Goal: Check status

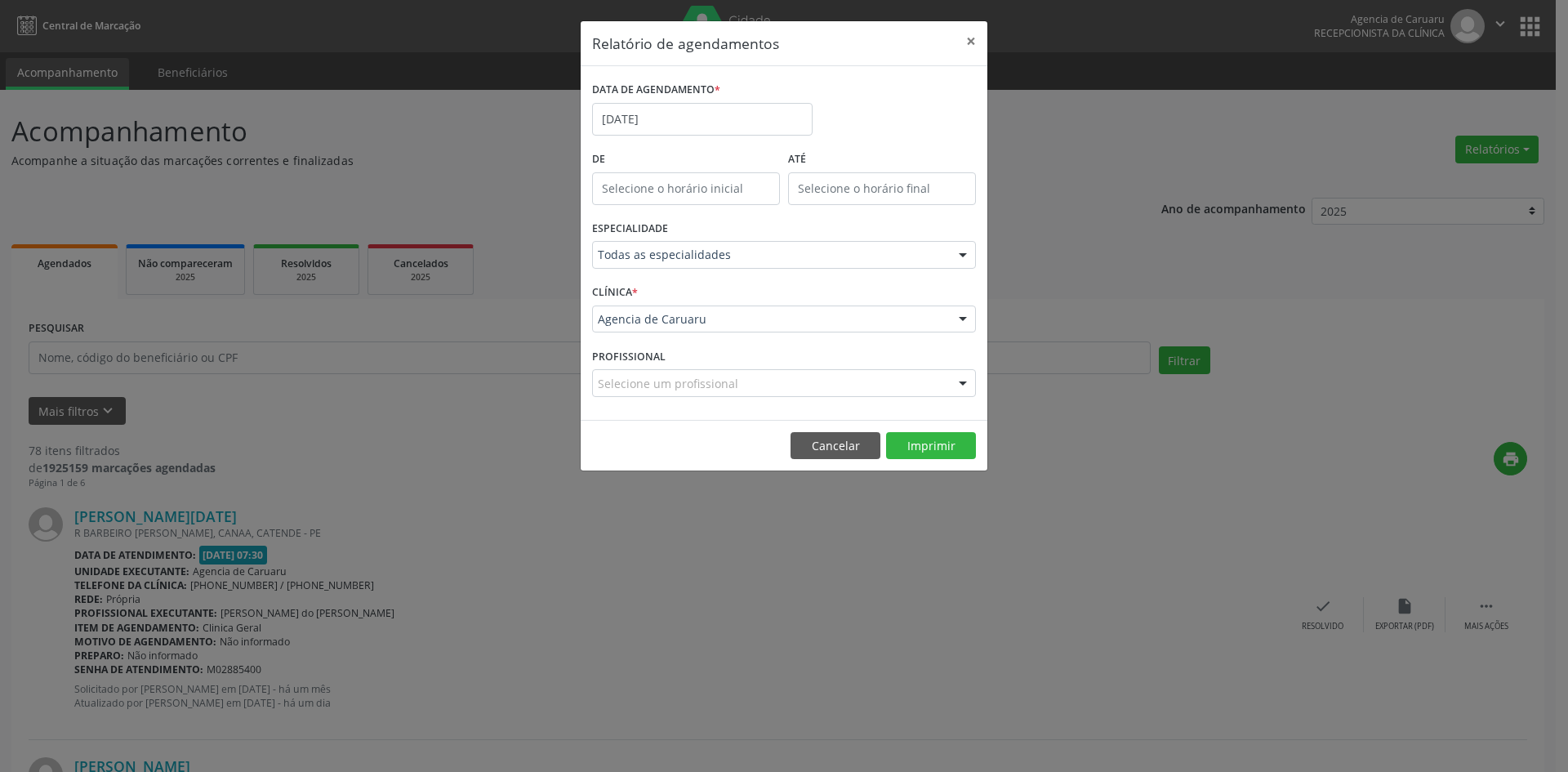
select select "8"
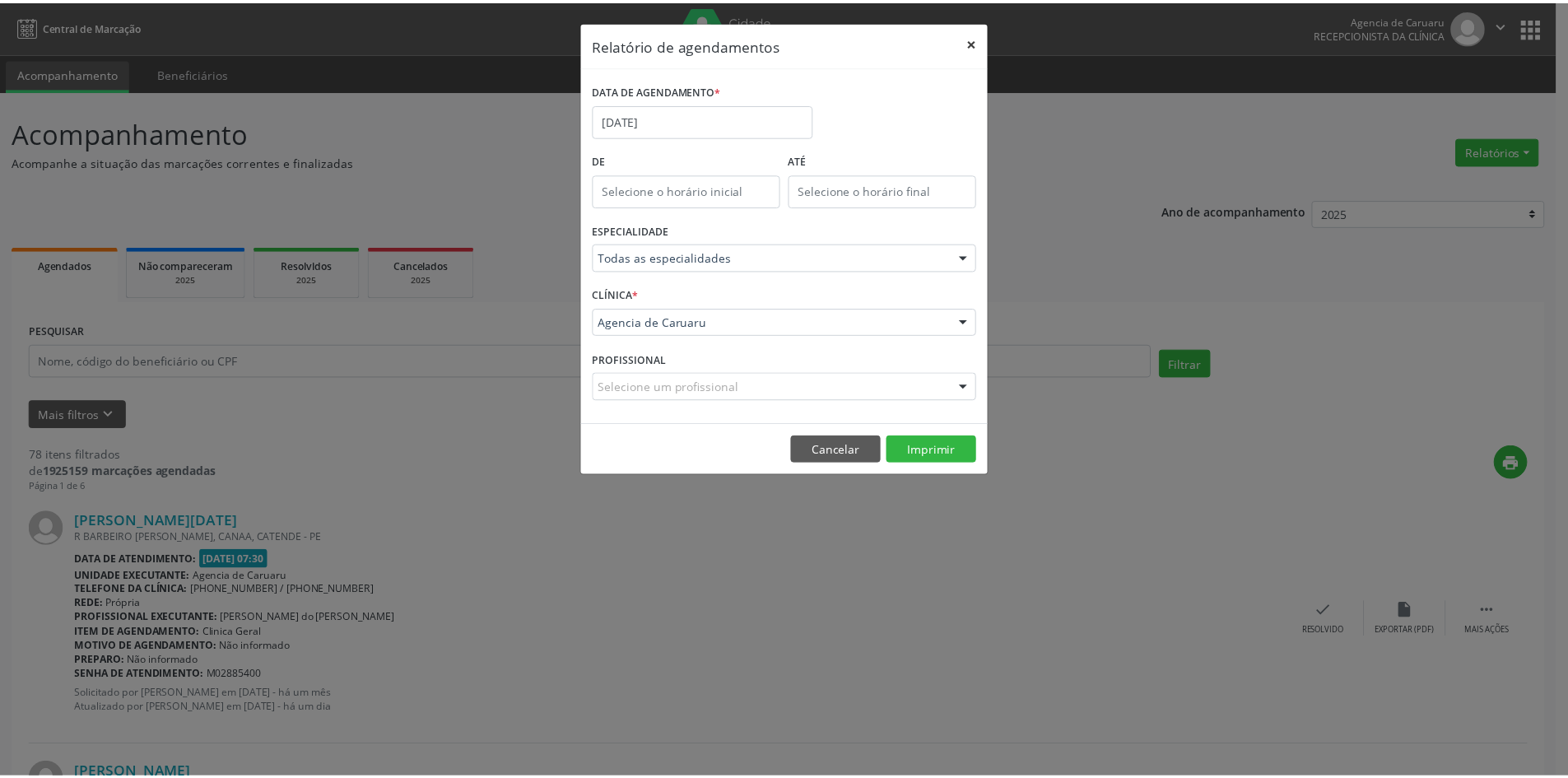
scroll to position [33, 0]
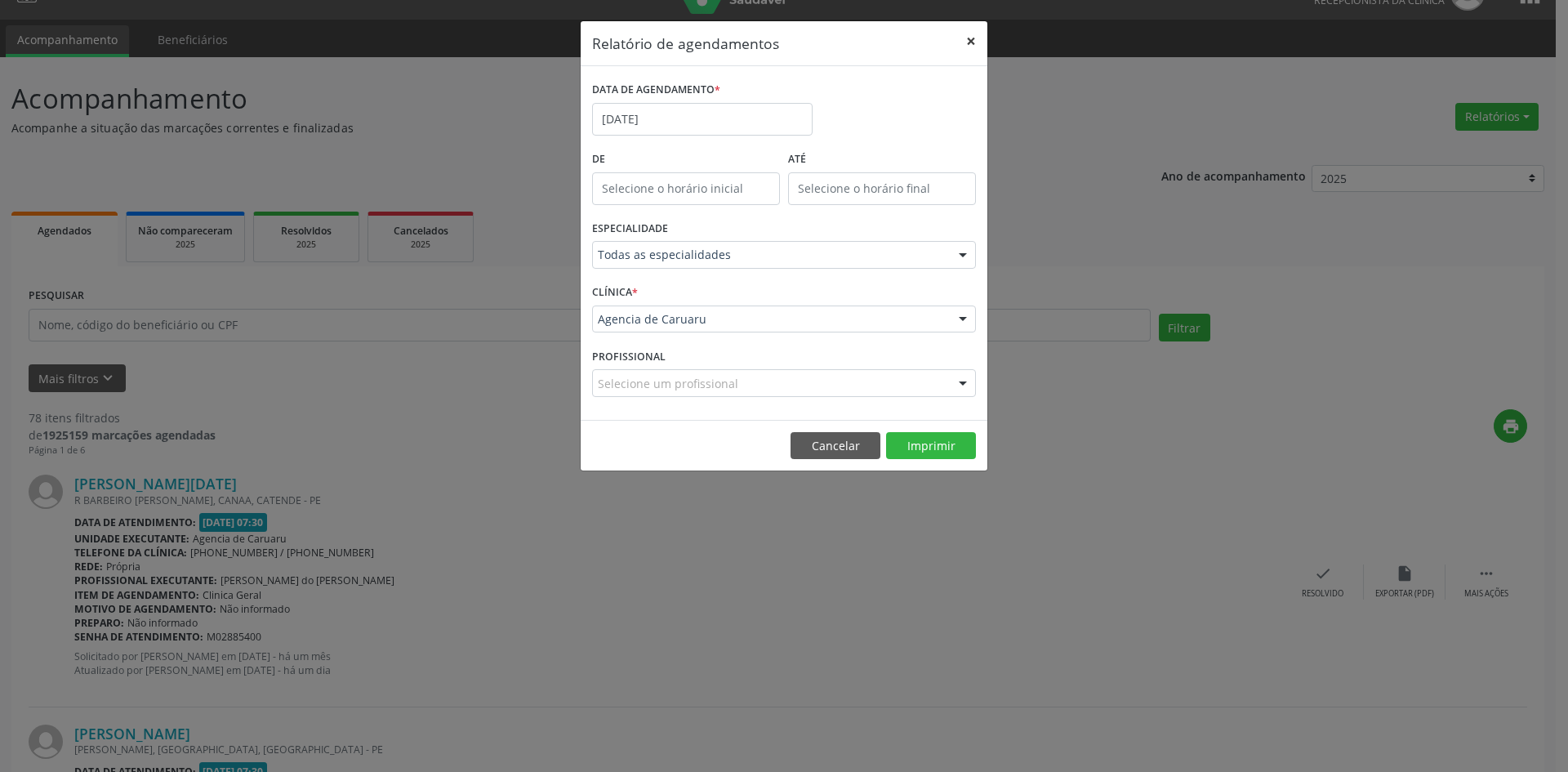
click at [975, 41] on button "×" at bounding box center [972, 41] width 33 height 40
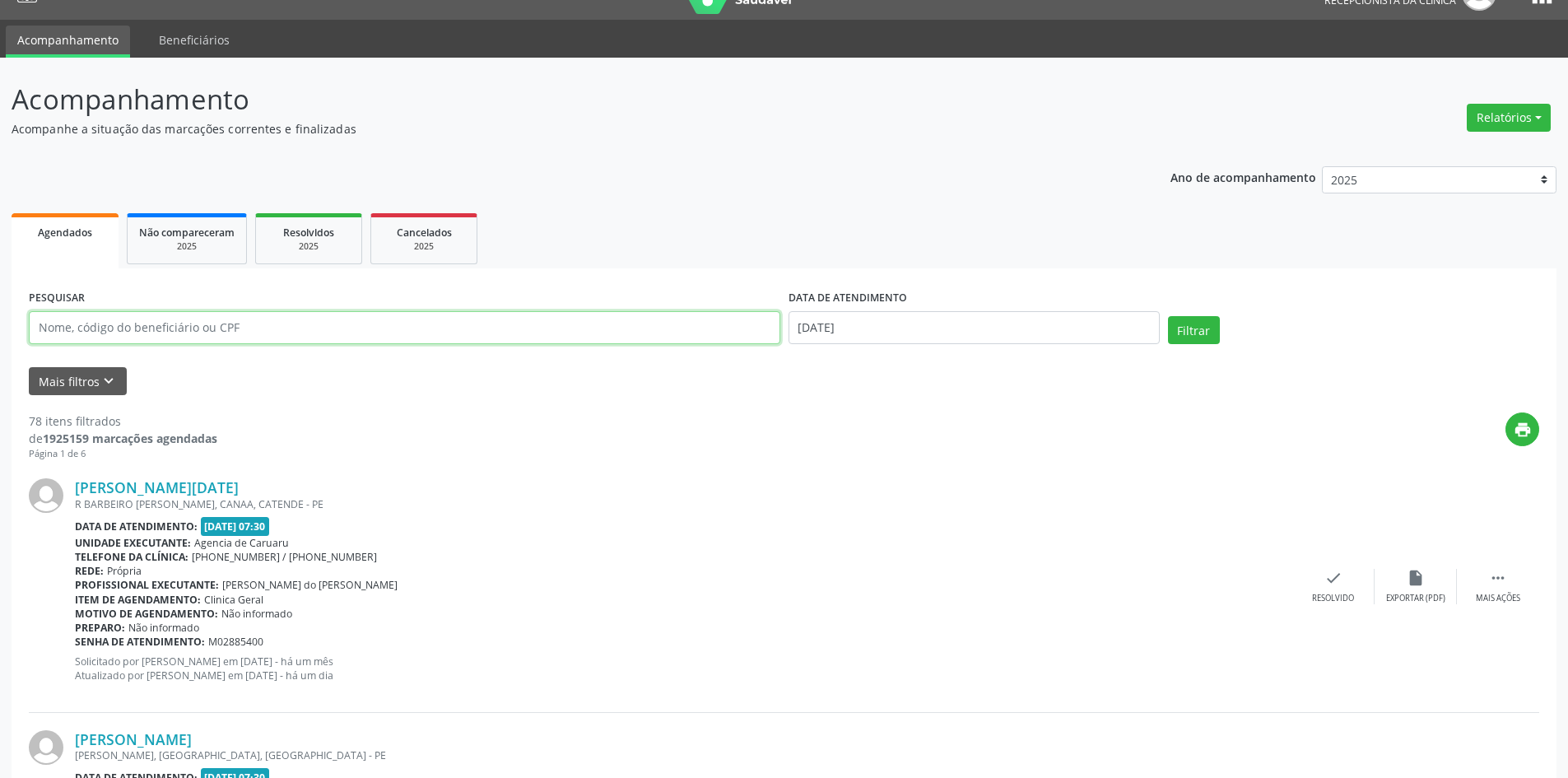
click at [267, 326] on input "text" at bounding box center [404, 328] width 751 height 33
paste input "EMANOEL [PERSON_NAME]"
type input "EMANOEL [PERSON_NAME]"
click at [903, 318] on input "[DATE]" at bounding box center [974, 328] width 372 height 33
click at [1183, 324] on button "Filtrar" at bounding box center [1193, 330] width 52 height 28
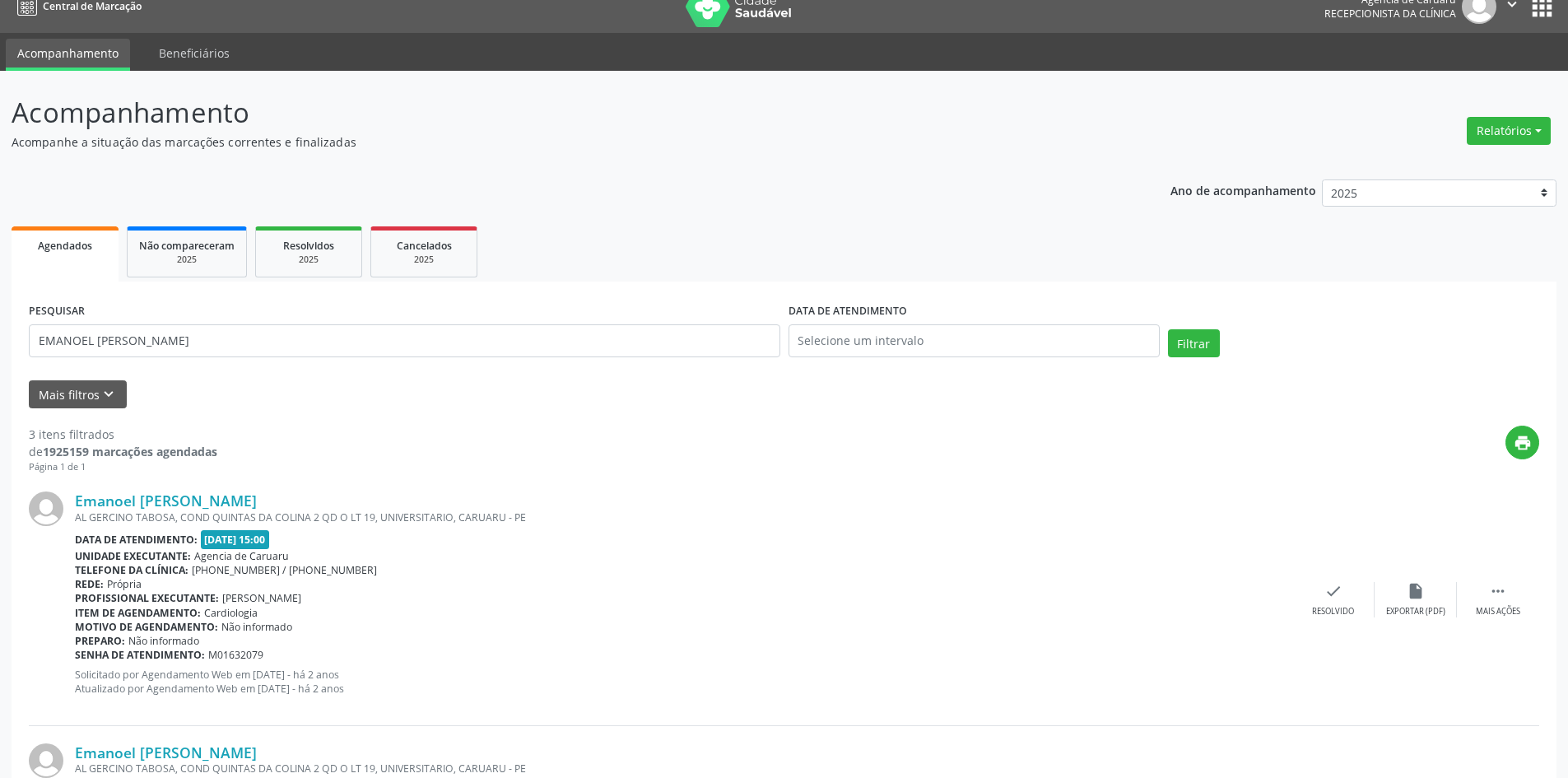
scroll to position [0, 0]
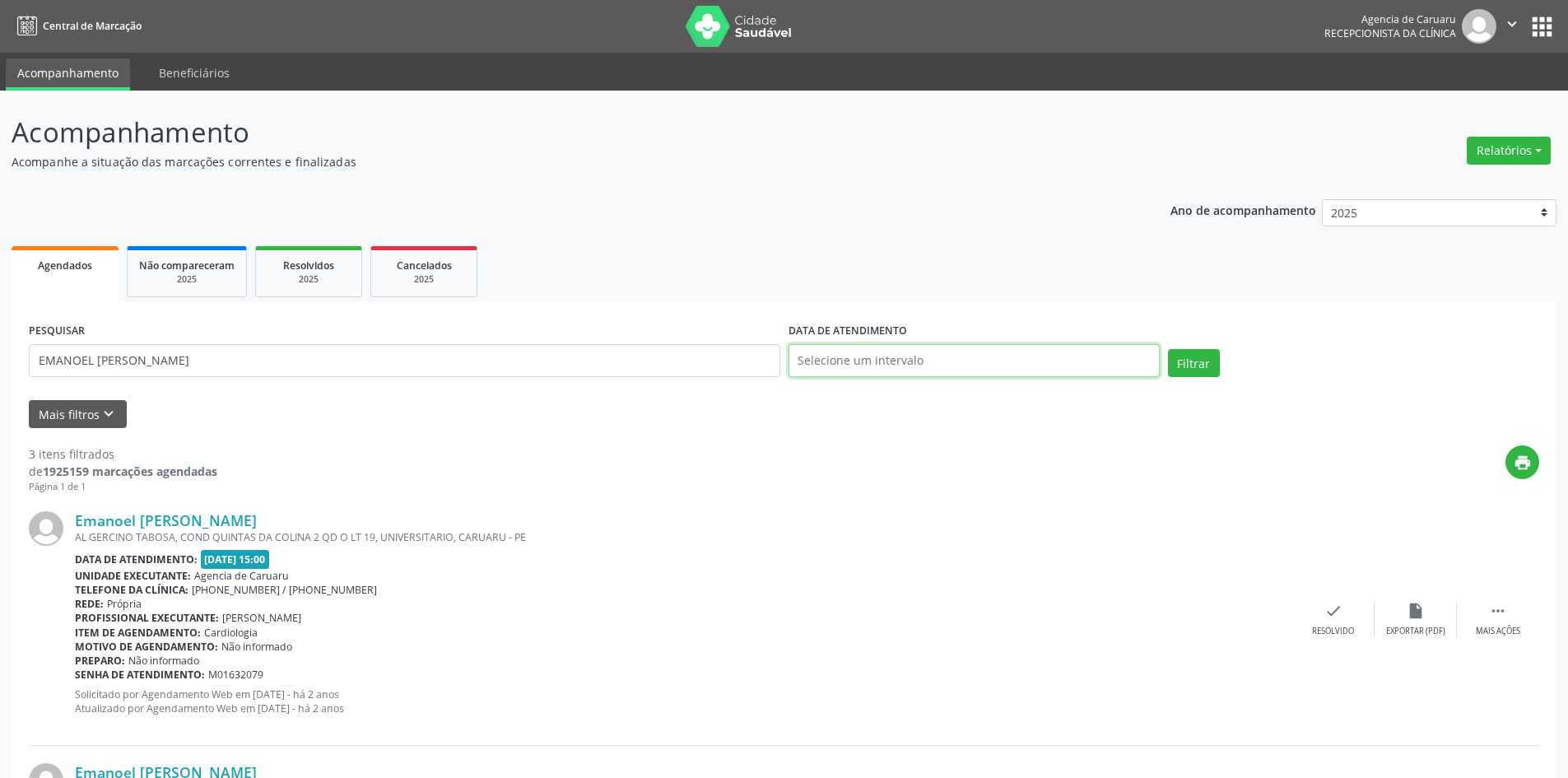
click at [826, 360] on input "text" at bounding box center [974, 361] width 372 height 33
click at [261, 363] on input "EMANOEL [PERSON_NAME]" at bounding box center [404, 361] width 751 height 33
type input "E"
paste input "[PERSON_NAME]"
type input "[PERSON_NAME]"
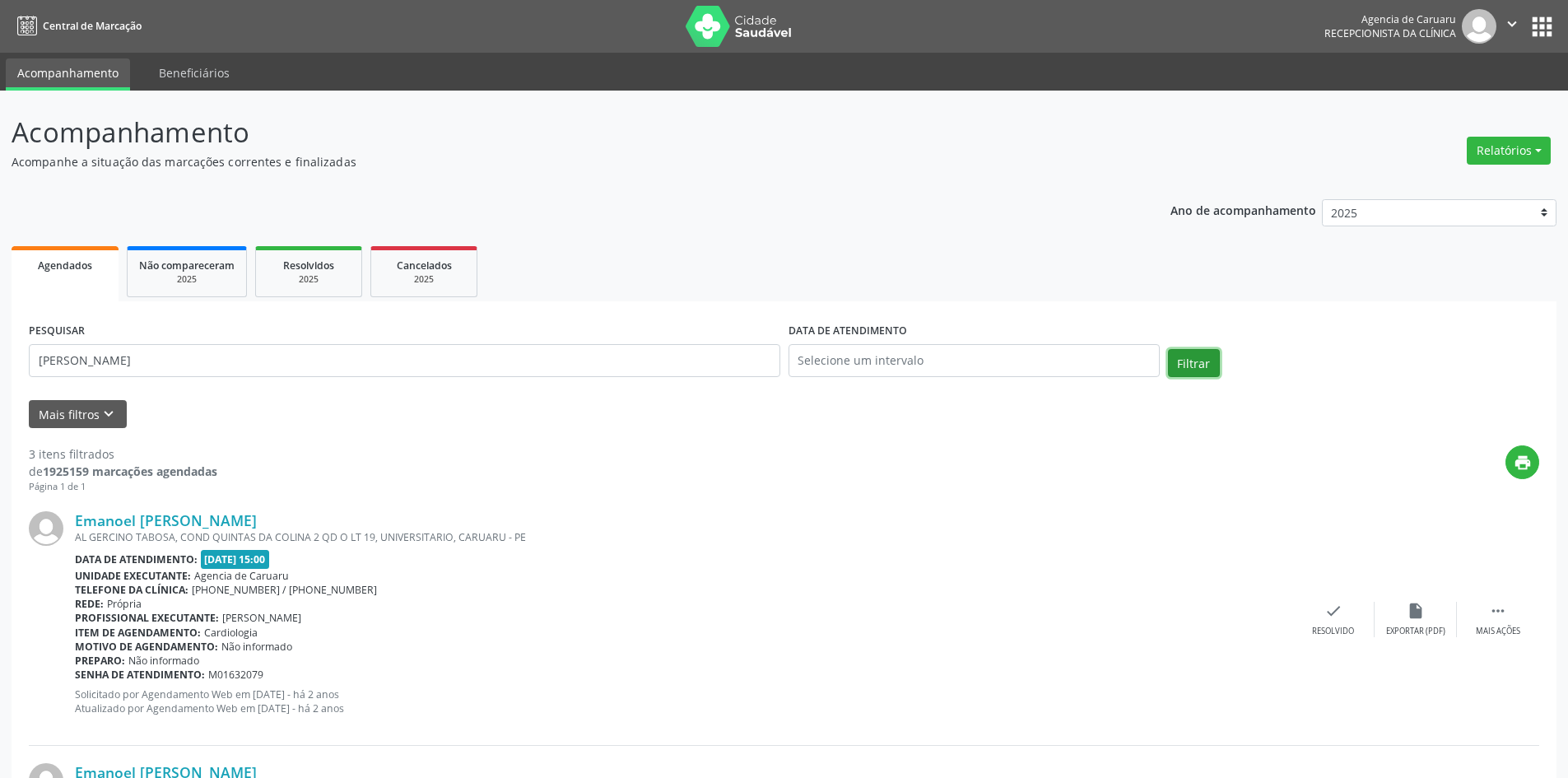
click at [1217, 359] on button "Filtrar" at bounding box center [1193, 363] width 52 height 28
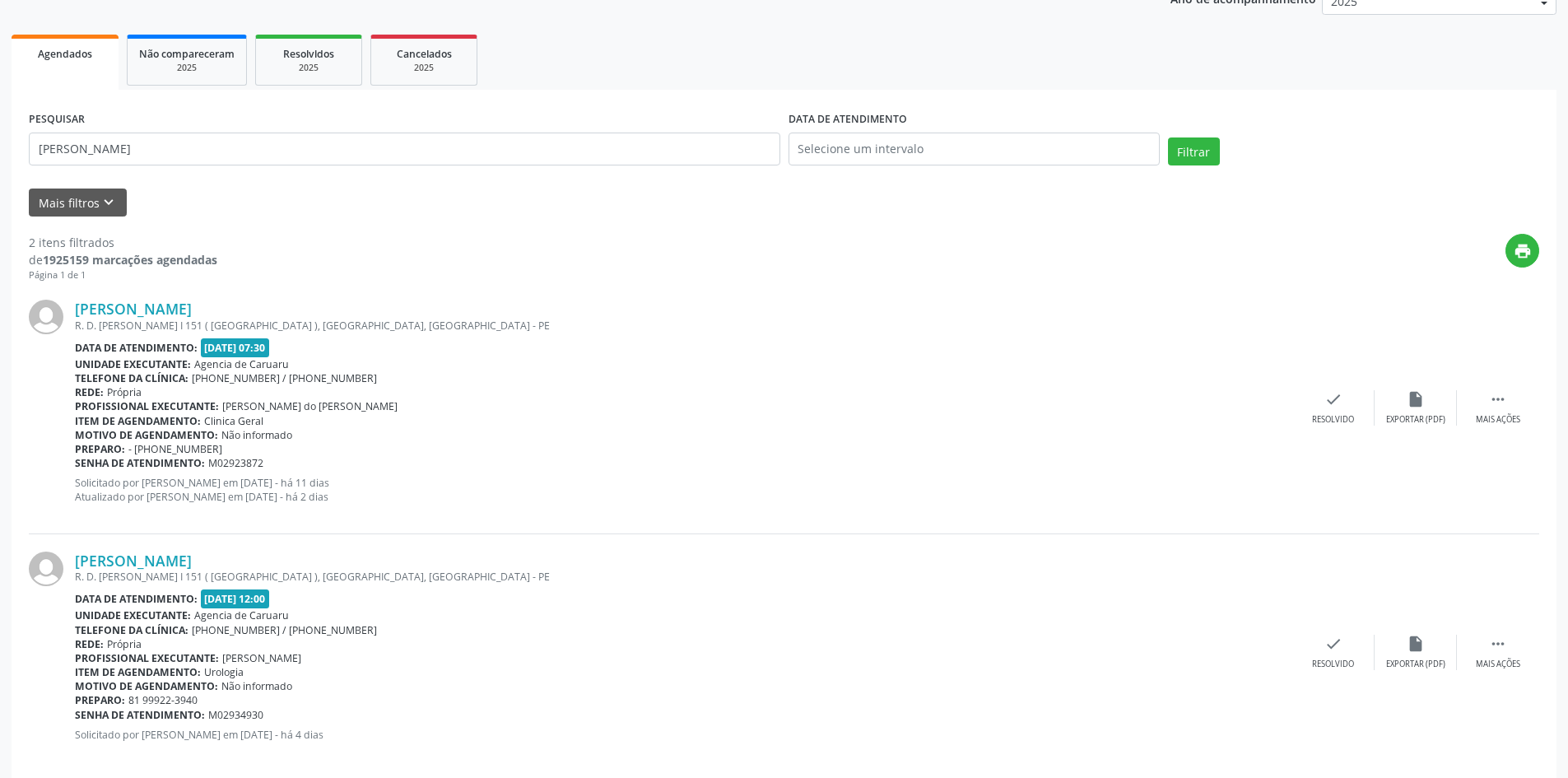
scroll to position [233, 0]
